Goal: Information Seeking & Learning: Understand process/instructions

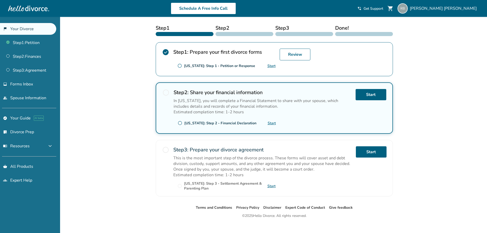
scroll to position [87, 0]
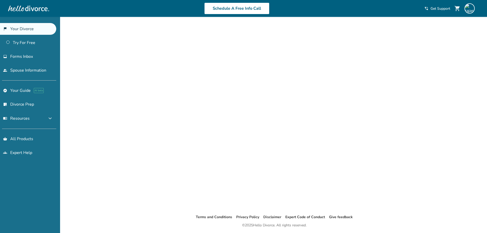
scroll to position [87, 0]
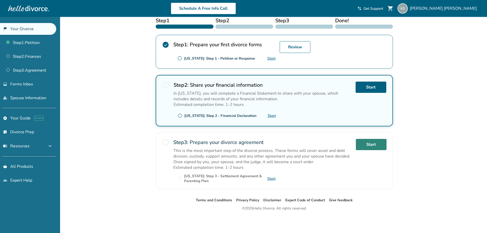
click at [374, 148] on link "Start" at bounding box center [371, 144] width 31 height 11
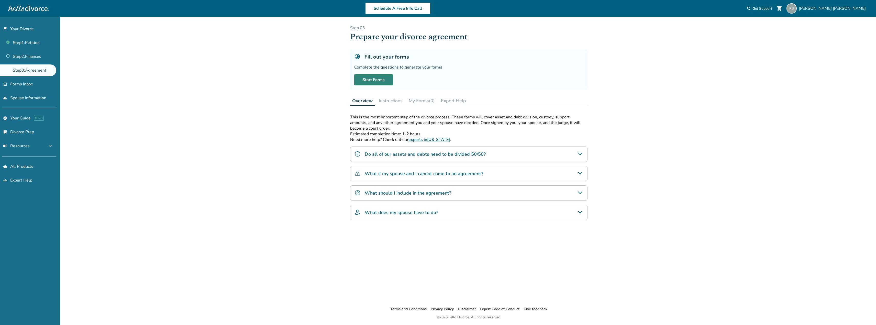
click at [383, 79] on link "Start Forms" at bounding box center [373, 79] width 39 height 11
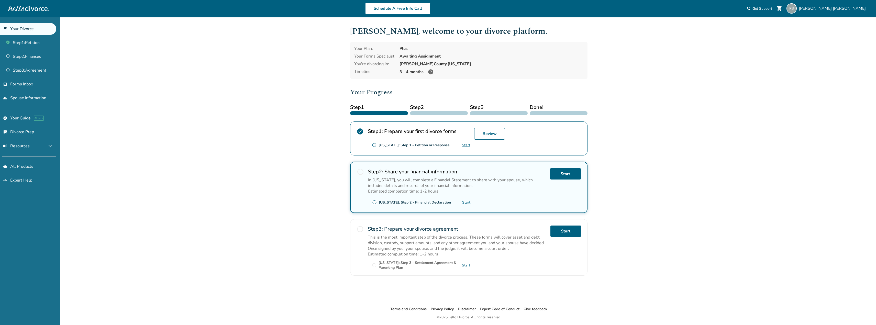
click at [430, 73] on icon at bounding box center [430, 71] width 5 height 5
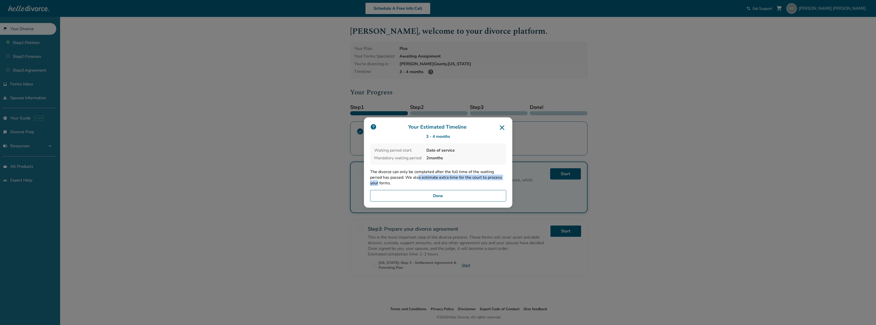
drag, startPoint x: 408, startPoint y: 177, endPoint x: 508, endPoint y: 178, distance: 100.3
click at [503, 177] on p "The divorce can only be completed after the full time of the waiting period has…" at bounding box center [438, 177] width 136 height 17
click at [508, 178] on div "Your Estimated Timeline 3 - 4 months Waiting period start: Date of service Mand…" at bounding box center [438, 162] width 148 height 91
click at [503, 128] on icon at bounding box center [502, 127] width 5 height 5
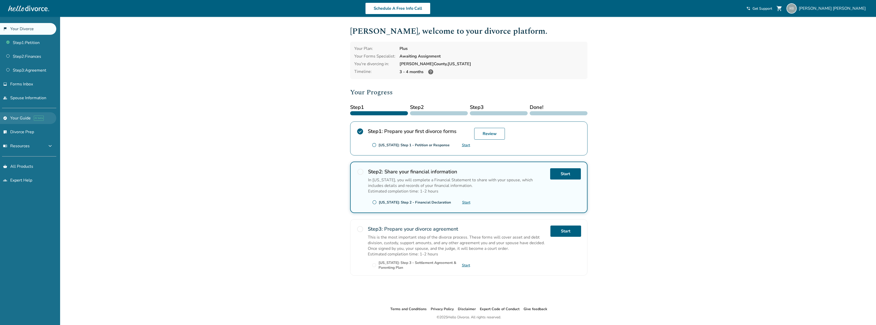
click at [25, 122] on link "explore Your Guide AI beta" at bounding box center [28, 118] width 56 height 12
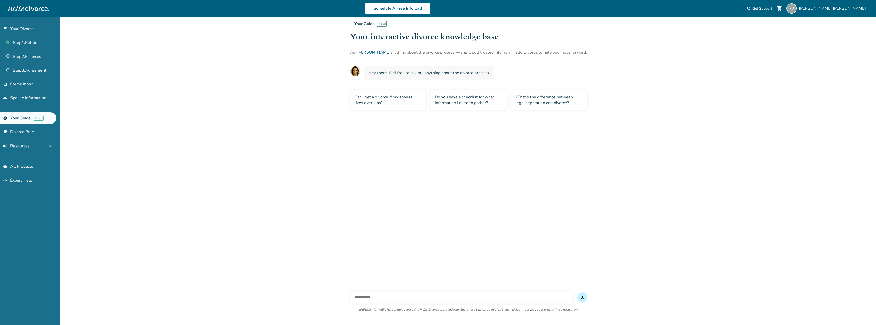
click at [406, 300] on input "text" at bounding box center [461, 297] width 223 height 12
type input "**********"
click at [577, 292] on button "send" at bounding box center [582, 297] width 10 height 10
